Goal: Find specific page/section: Find specific page/section

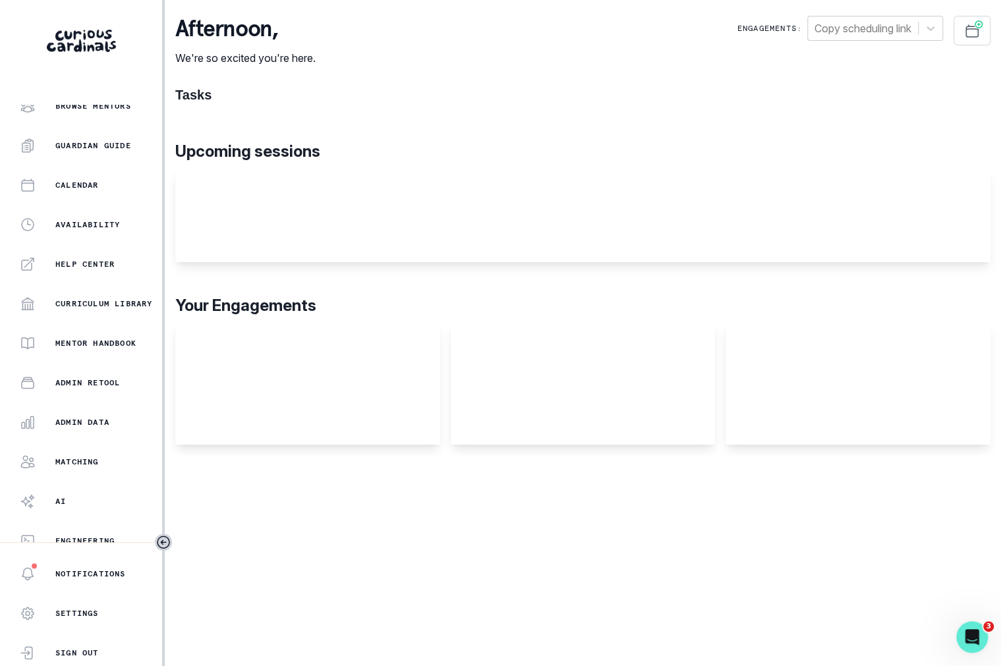
scroll to position [142, 0]
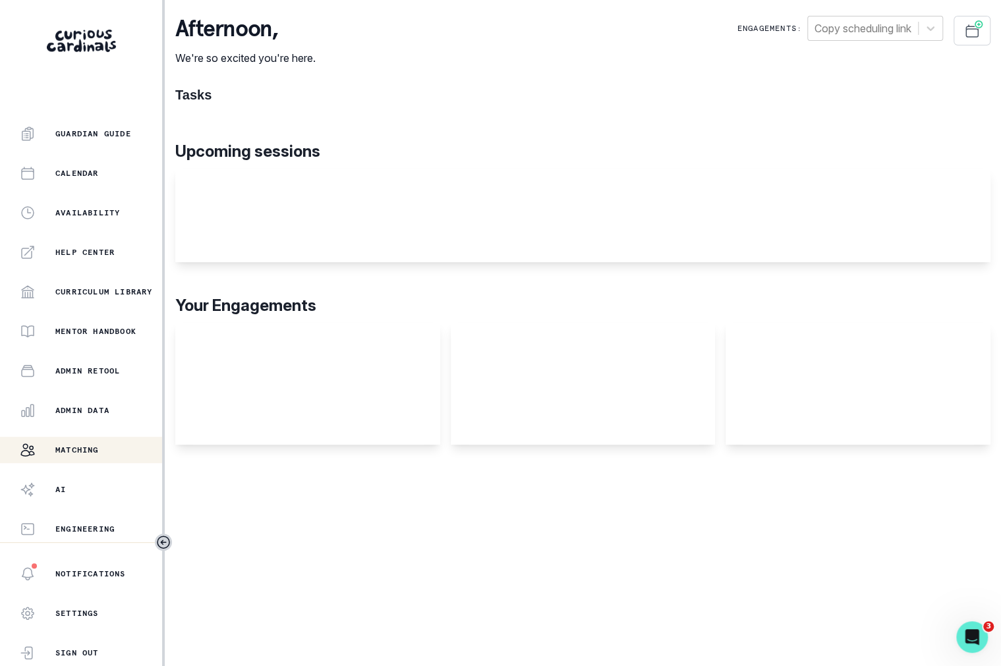
click at [113, 455] on div "Matching" at bounding box center [91, 450] width 142 height 16
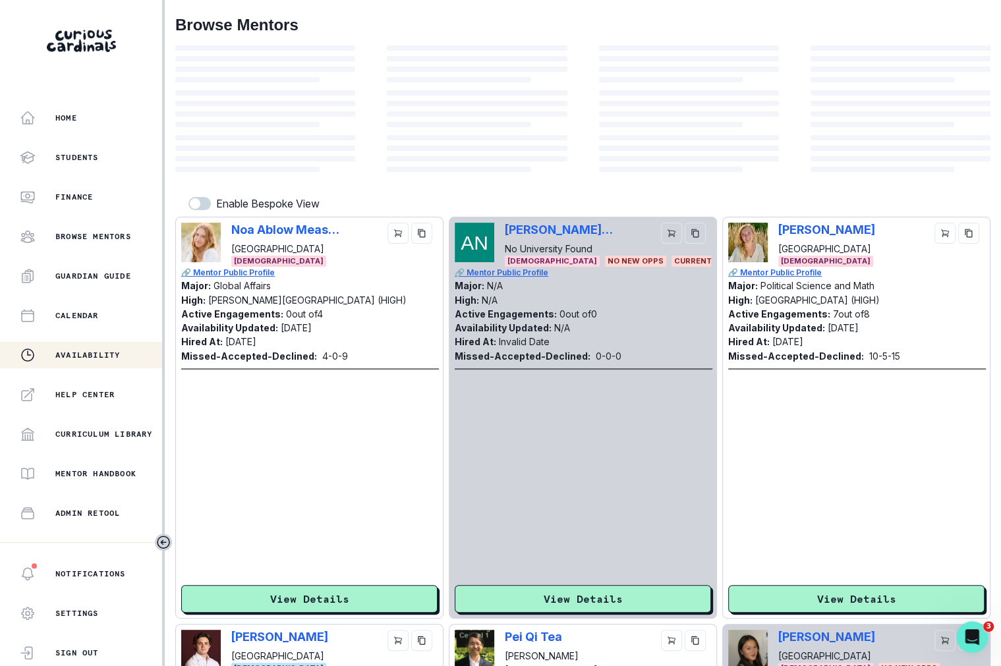
scroll to position [142, 0]
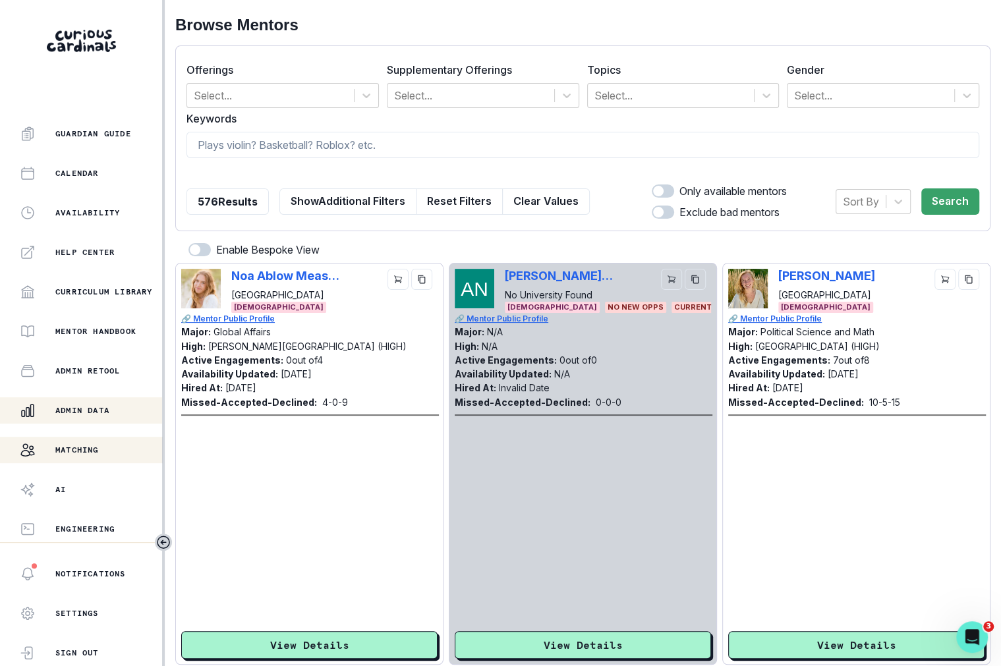
click at [122, 411] on div "Admin Data" at bounding box center [91, 411] width 142 height 16
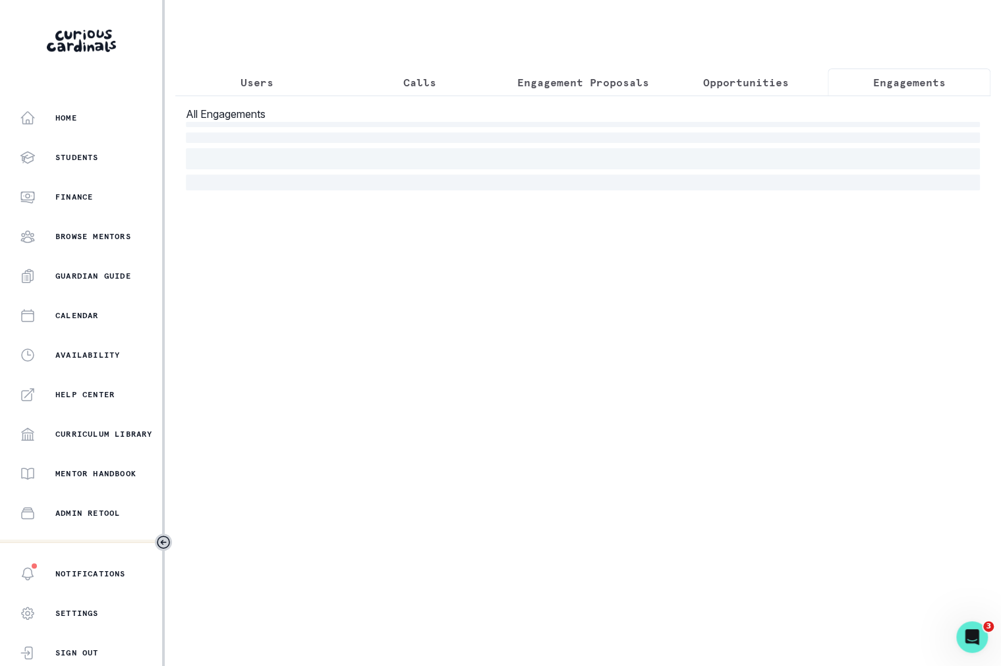
click at [859, 88] on button "Engagements" at bounding box center [909, 83] width 163 height 28
click at [766, 96] on div "All Engagements" at bounding box center [582, 148] width 815 height 105
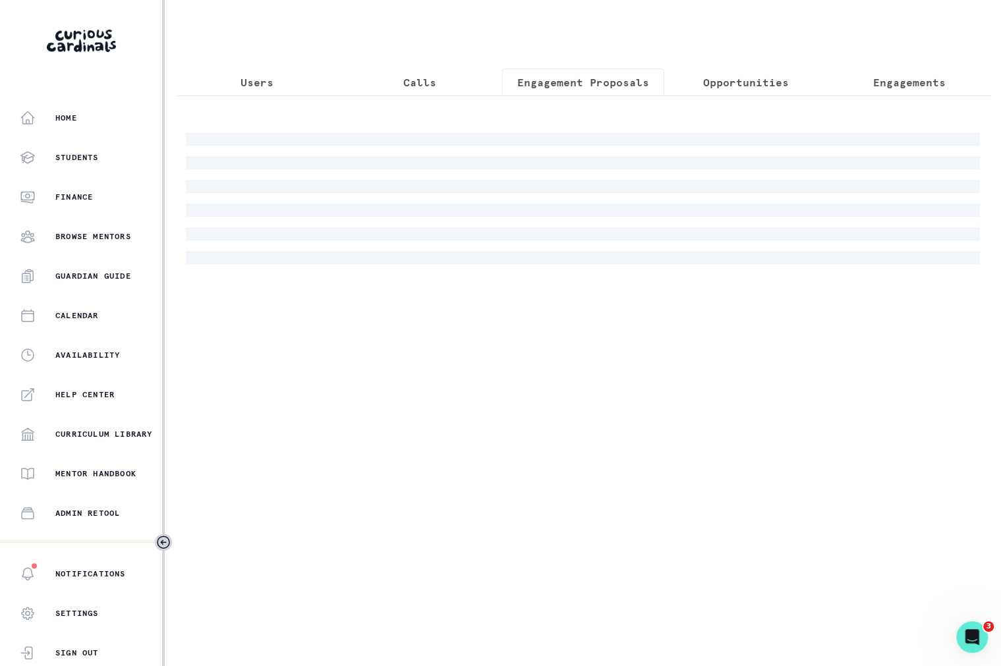
click at [639, 82] on p "Engagement Proposals" at bounding box center [583, 82] width 132 height 16
click at [734, 86] on p "Opportunities" at bounding box center [746, 82] width 86 height 16
click at [648, 72] on button "Engagement Proposals" at bounding box center [583, 83] width 163 height 28
click at [724, 80] on p "Opportunities" at bounding box center [746, 82] width 86 height 16
